Goal: Book appointment/travel/reservation

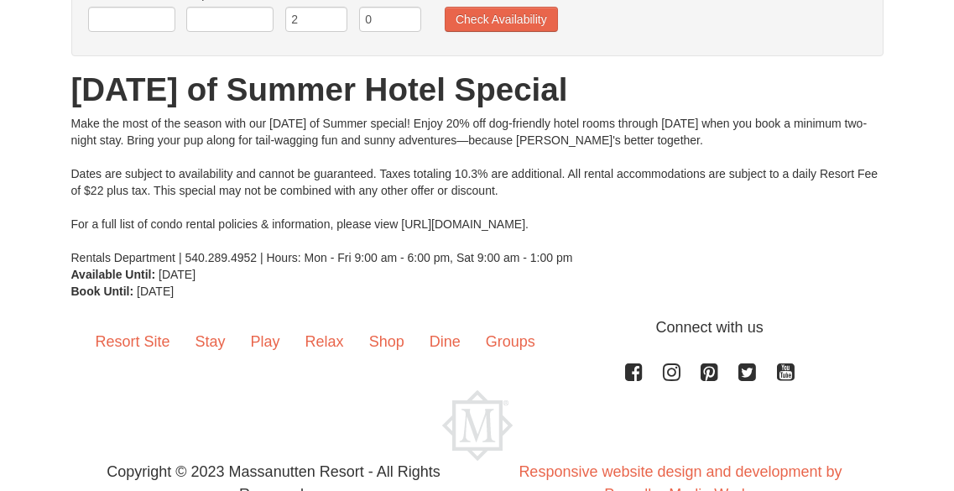
scroll to position [143, 0]
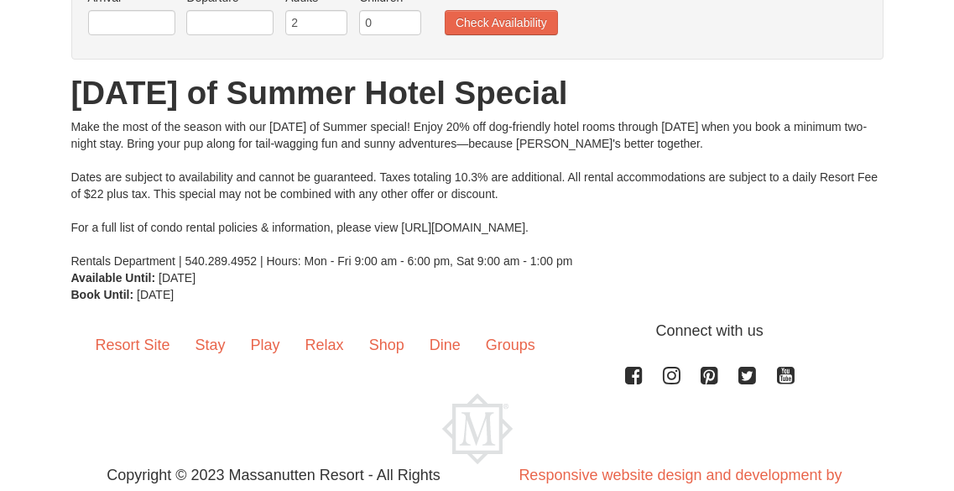
click at [555, 231] on div "Make the most of the season with our [DATE] of Summer special! Enjoy 20% off do…" at bounding box center [477, 193] width 812 height 151
drag, startPoint x: 402, startPoint y: 227, endPoint x: 632, endPoint y: 227, distance: 229.9
click at [632, 227] on div "Make the most of the season with our Dog Days of Summer special! Enjoy 20% off …" at bounding box center [477, 193] width 812 height 151
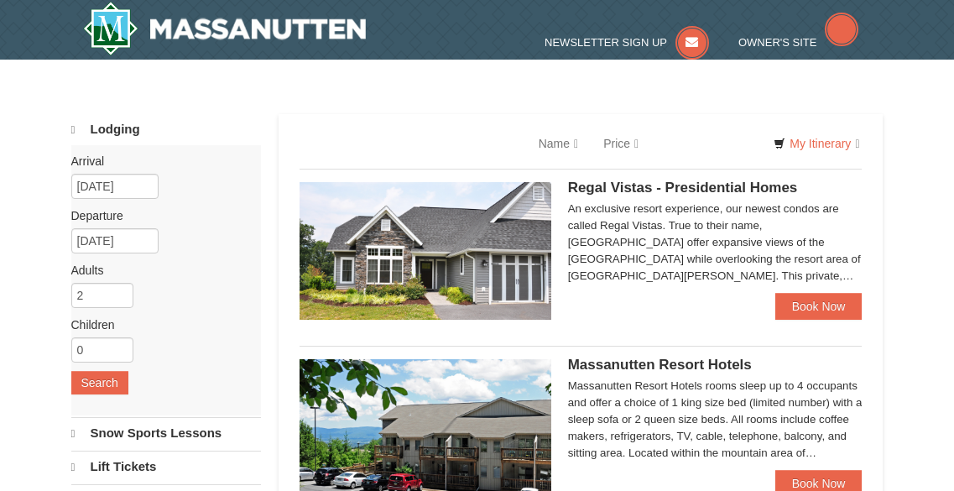
select select "9"
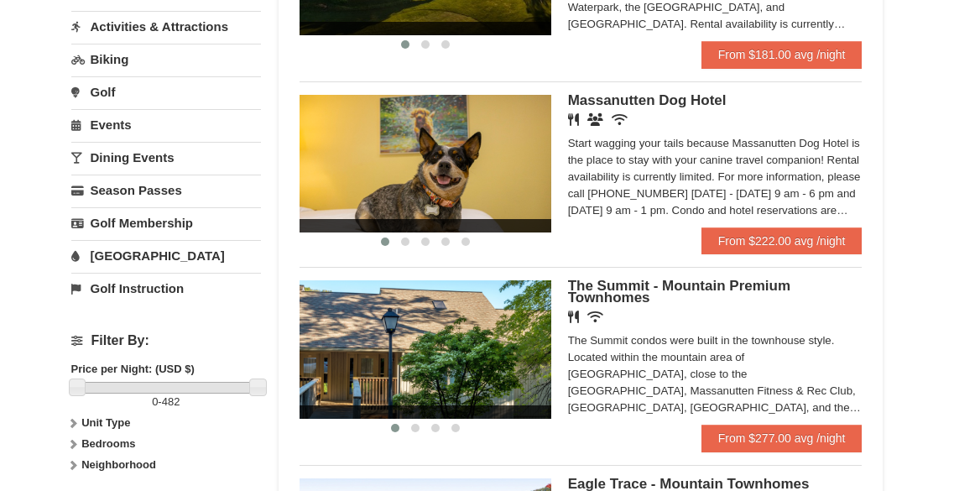
scroll to position [472, 0]
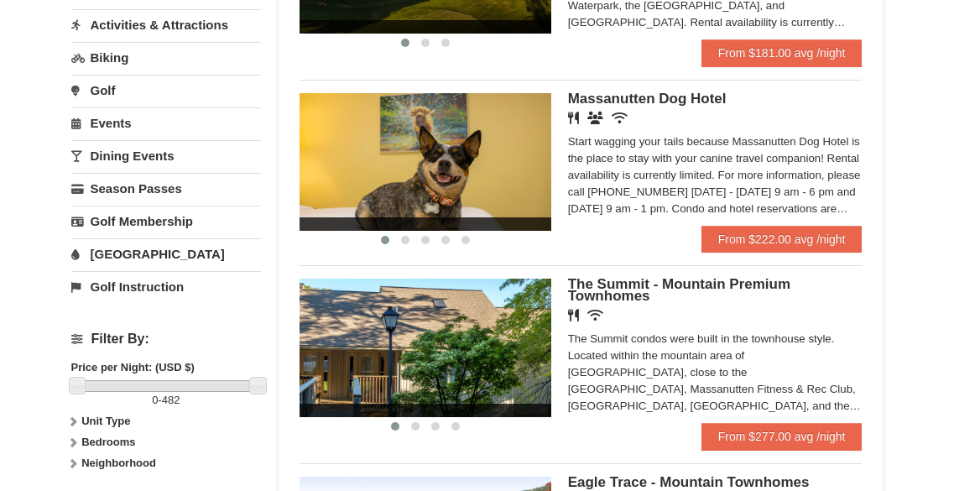
click at [650, 173] on div "Start wagging your tails because Massanutten Dog Hotel is the place to stay wit…" at bounding box center [715, 175] width 295 height 84
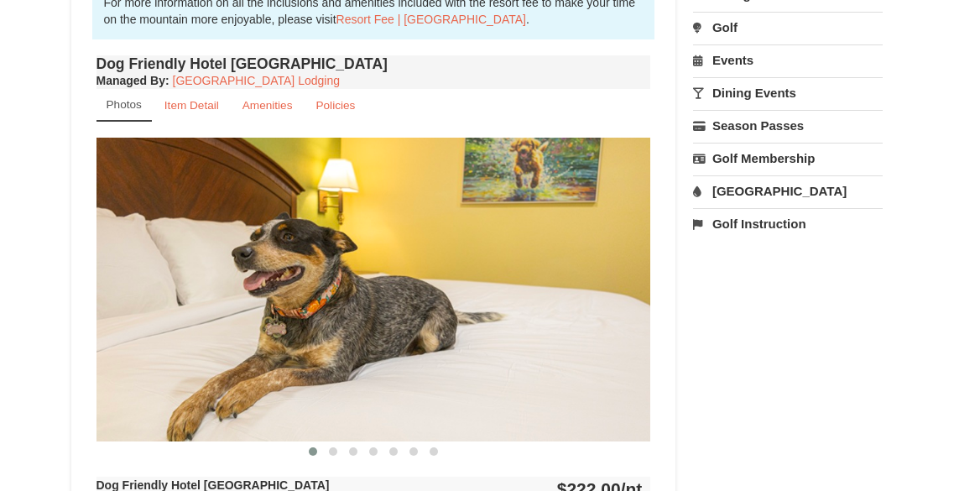
scroll to position [573, 0]
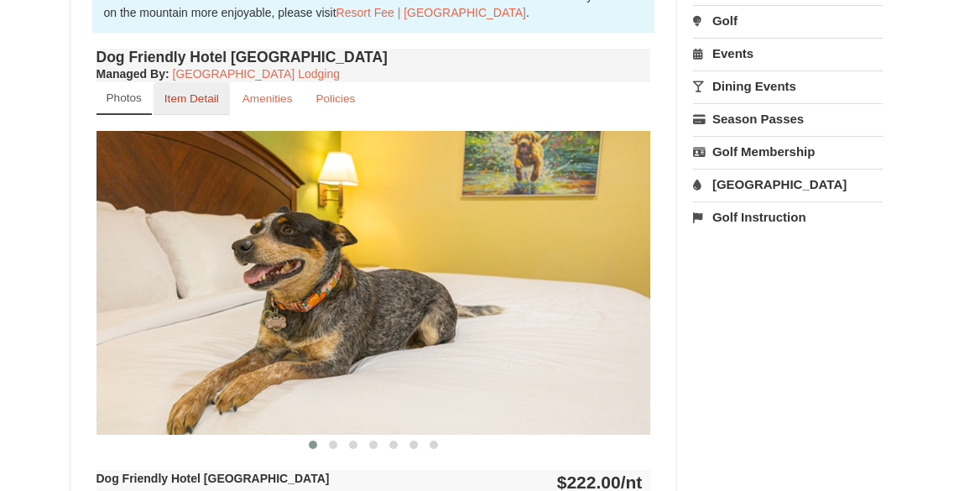
click at [198, 102] on small "Item Detail" at bounding box center [191, 98] width 55 height 13
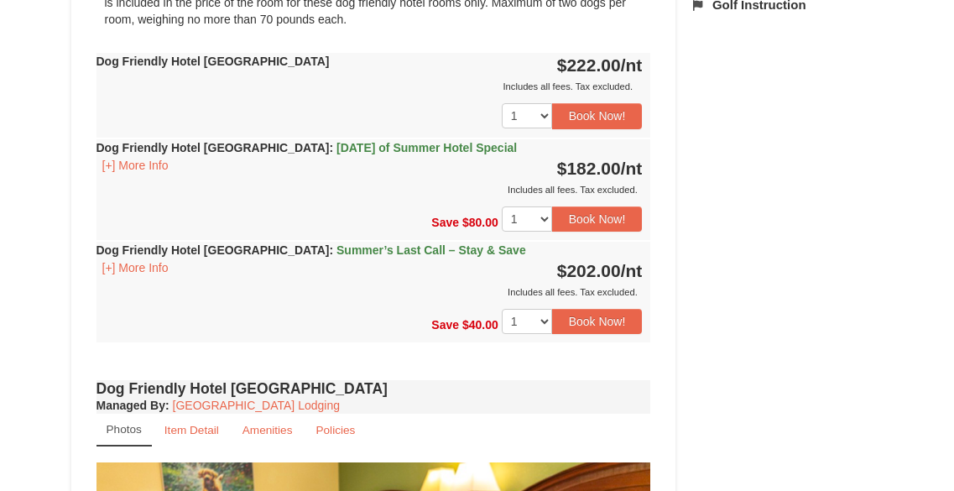
scroll to position [886, 0]
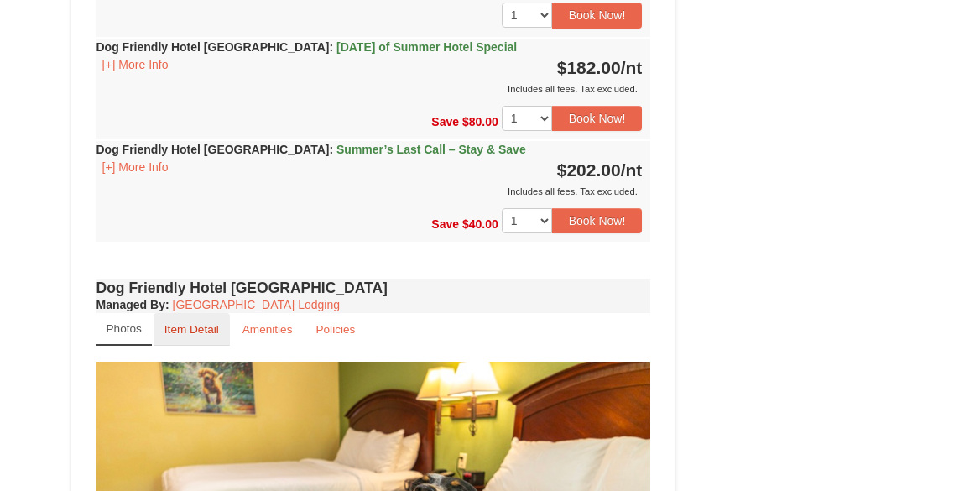
click at [192, 328] on small "Item Detail" at bounding box center [191, 329] width 55 height 13
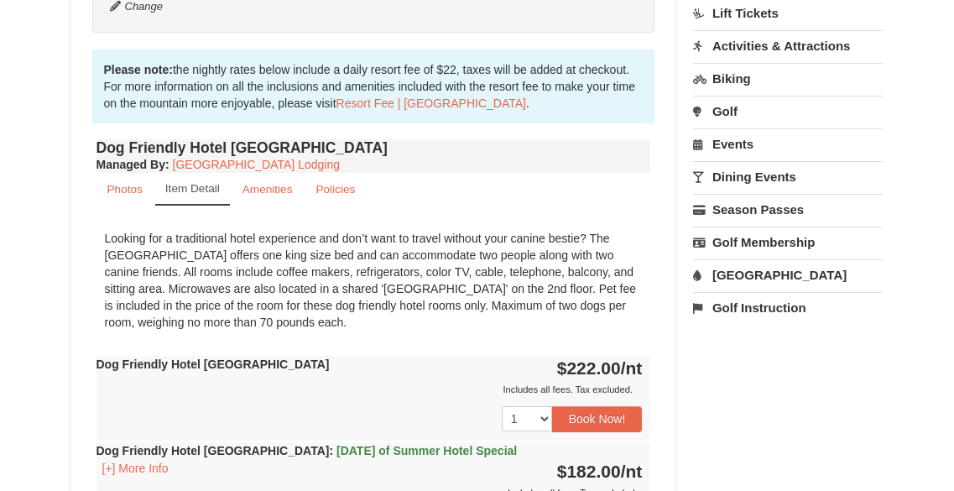
scroll to position [475, 0]
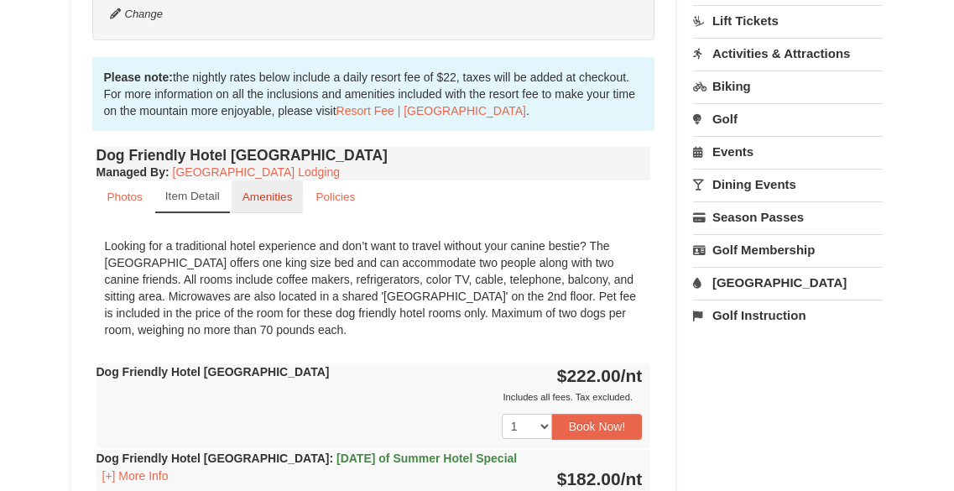
click at [291, 204] on link "Amenities" at bounding box center [268, 196] width 72 height 33
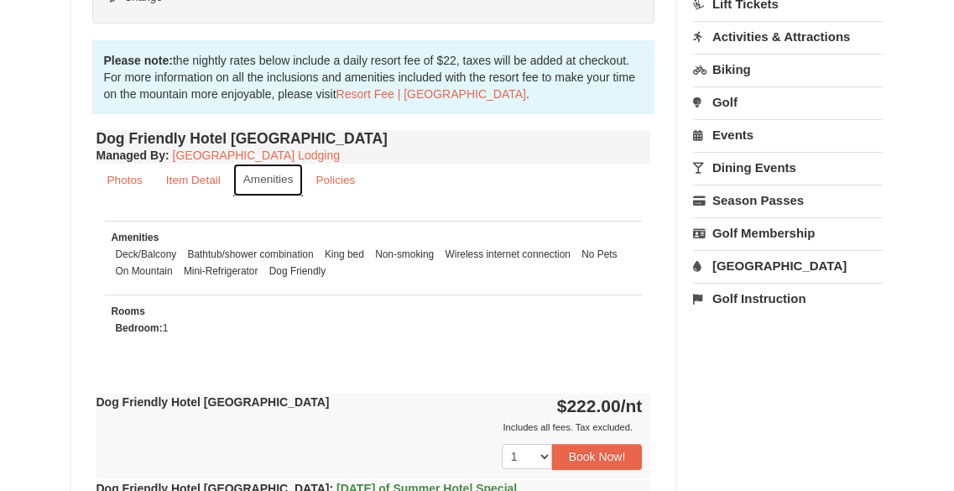
scroll to position [482, 0]
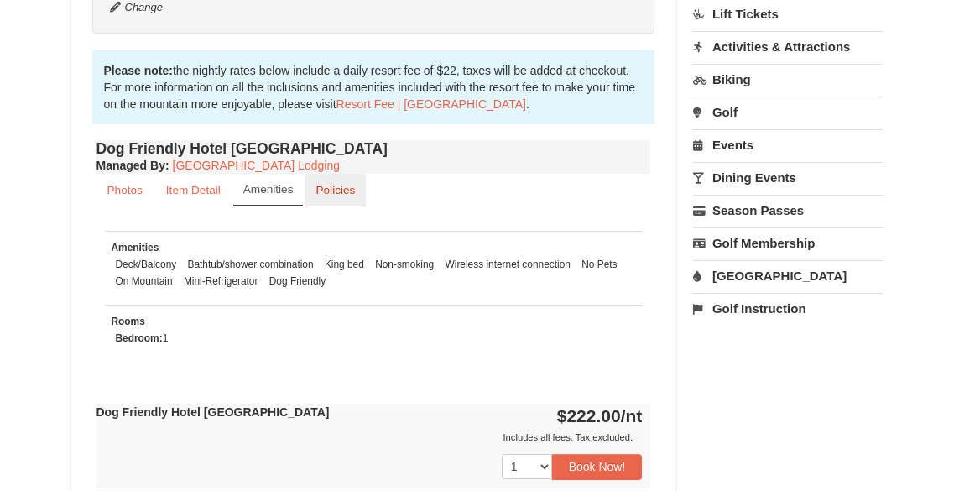
click at [344, 193] on small "Policies" at bounding box center [334, 190] width 39 height 13
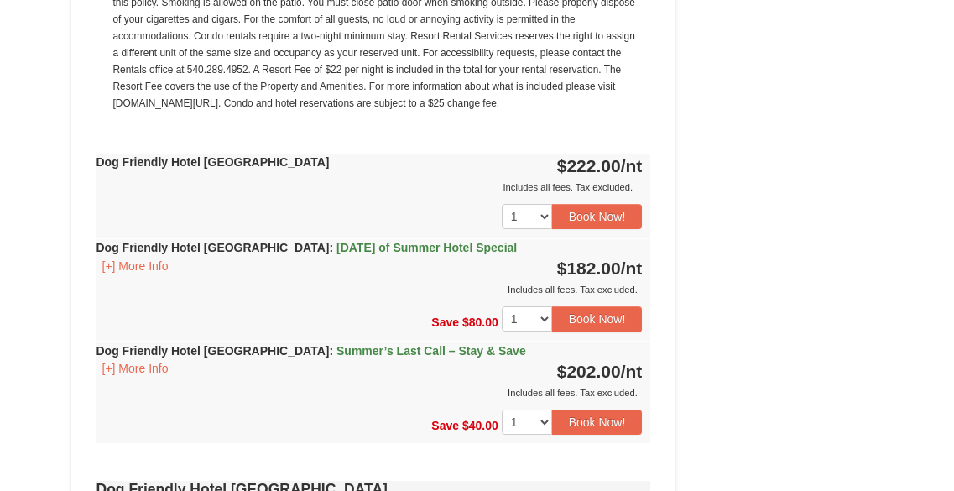
scroll to position [1386, 0]
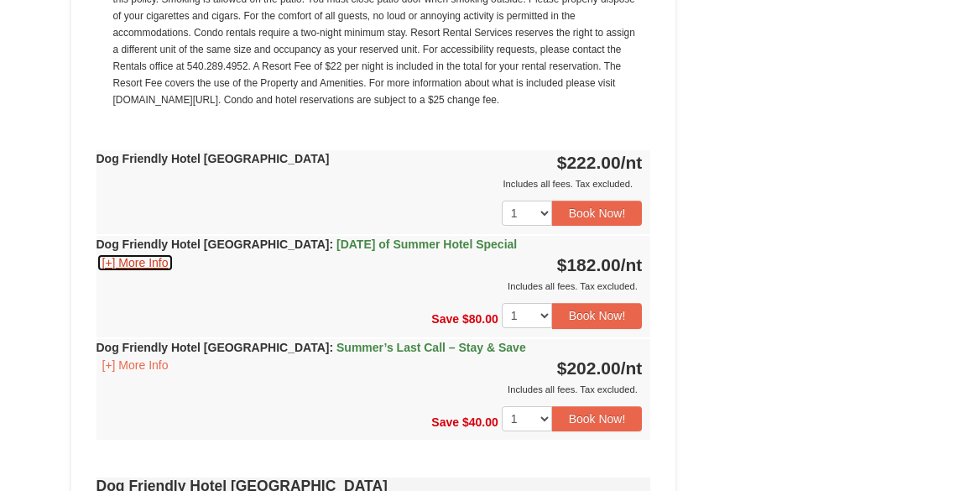
click at [161, 266] on button "[+] More Info" at bounding box center [135, 262] width 78 height 18
